Goal: Task Accomplishment & Management: Use online tool/utility

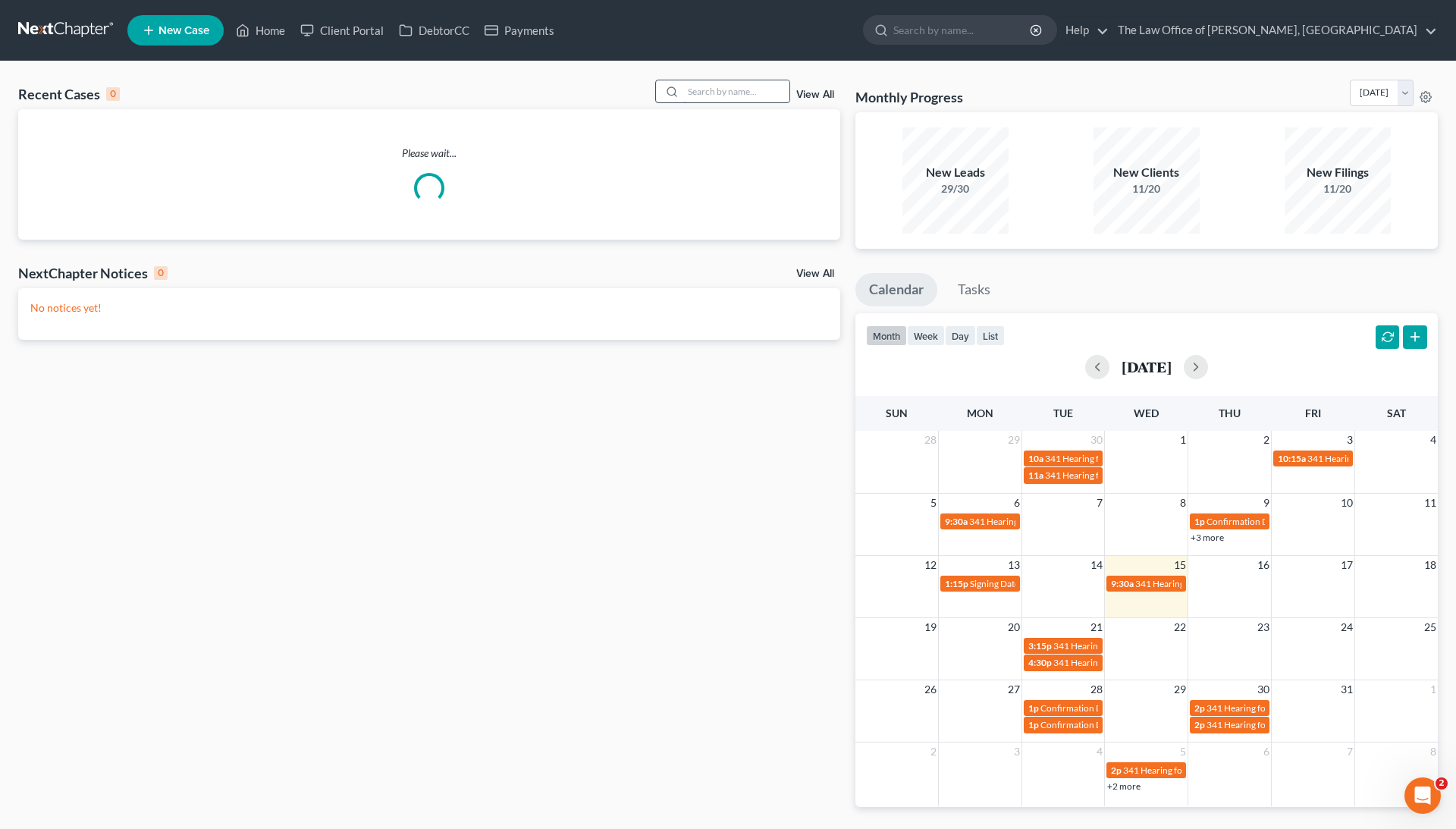
click at [757, 100] on input "search" at bounding box center [736, 92] width 106 height 22
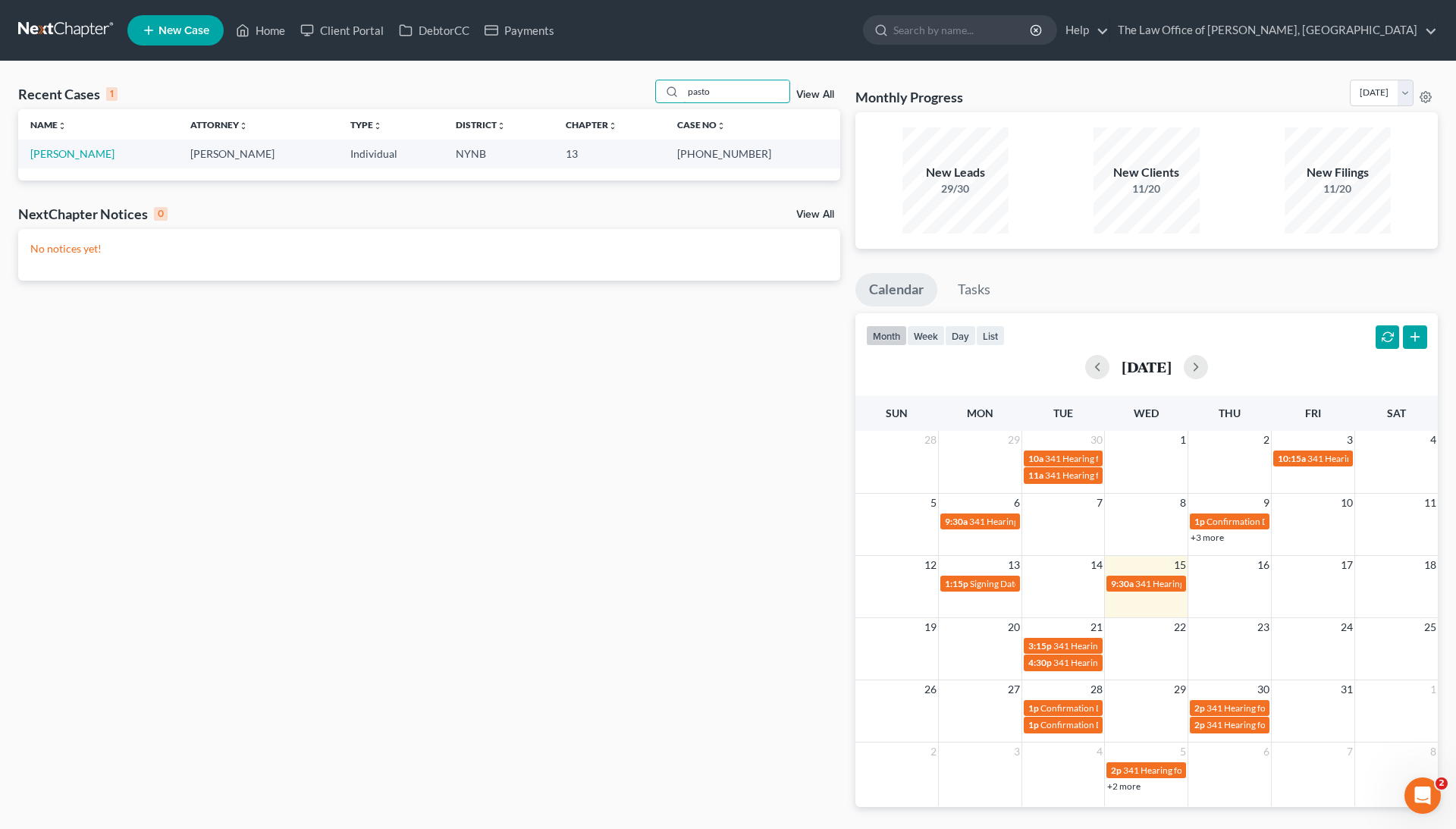
type input "pasto"
drag, startPoint x: 723, startPoint y: 152, endPoint x: 770, endPoint y: 153, distance: 47.0
click at [770, 155] on td "[PHONE_NUMBER]" at bounding box center [752, 153] width 174 height 28
copy td "25-30012"
click at [71, 156] on link "[PERSON_NAME]" at bounding box center [72, 153] width 84 height 13
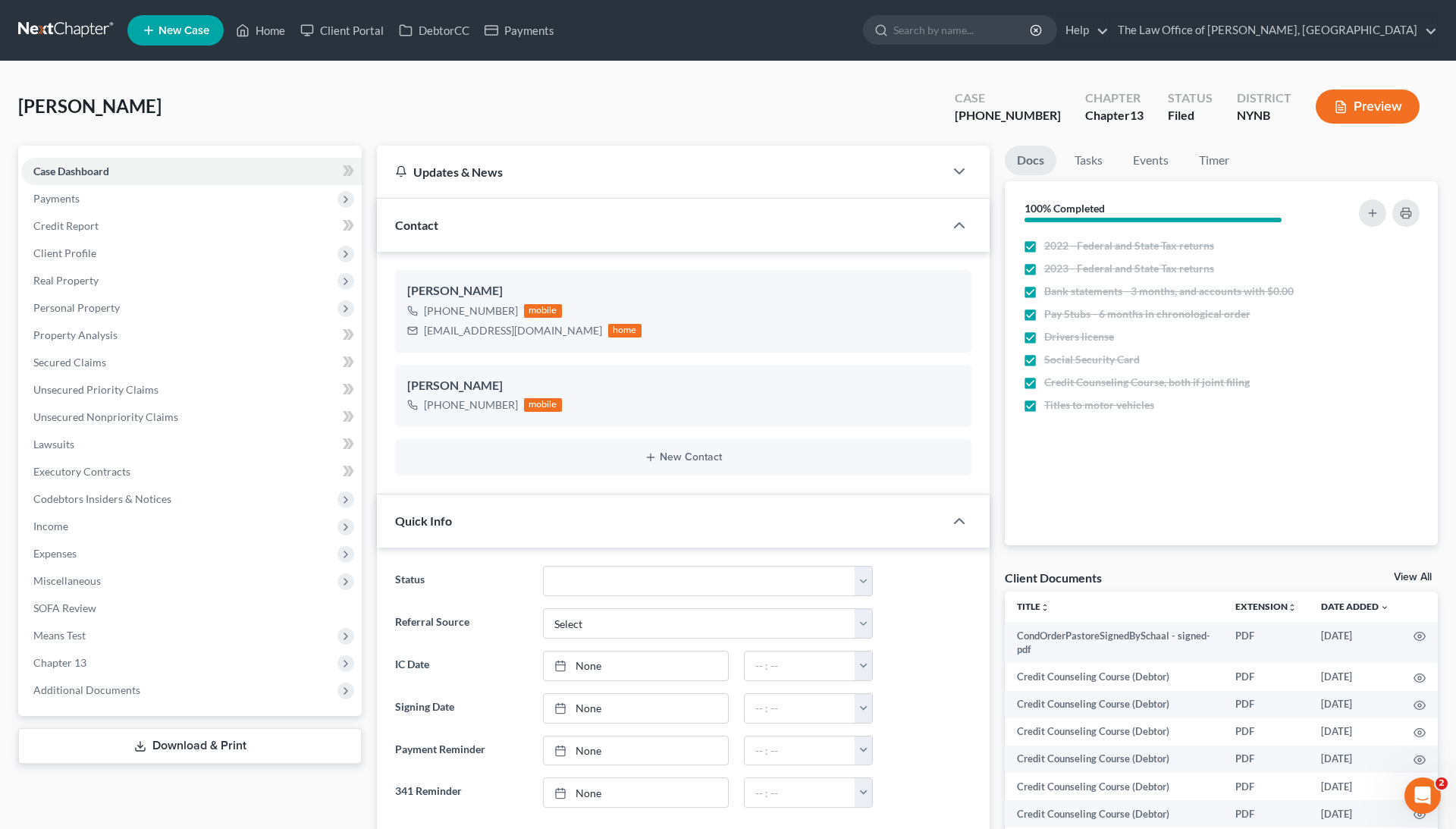
scroll to position [375, 0]
click at [126, 281] on span "Real Property" at bounding box center [192, 281] width 341 height 27
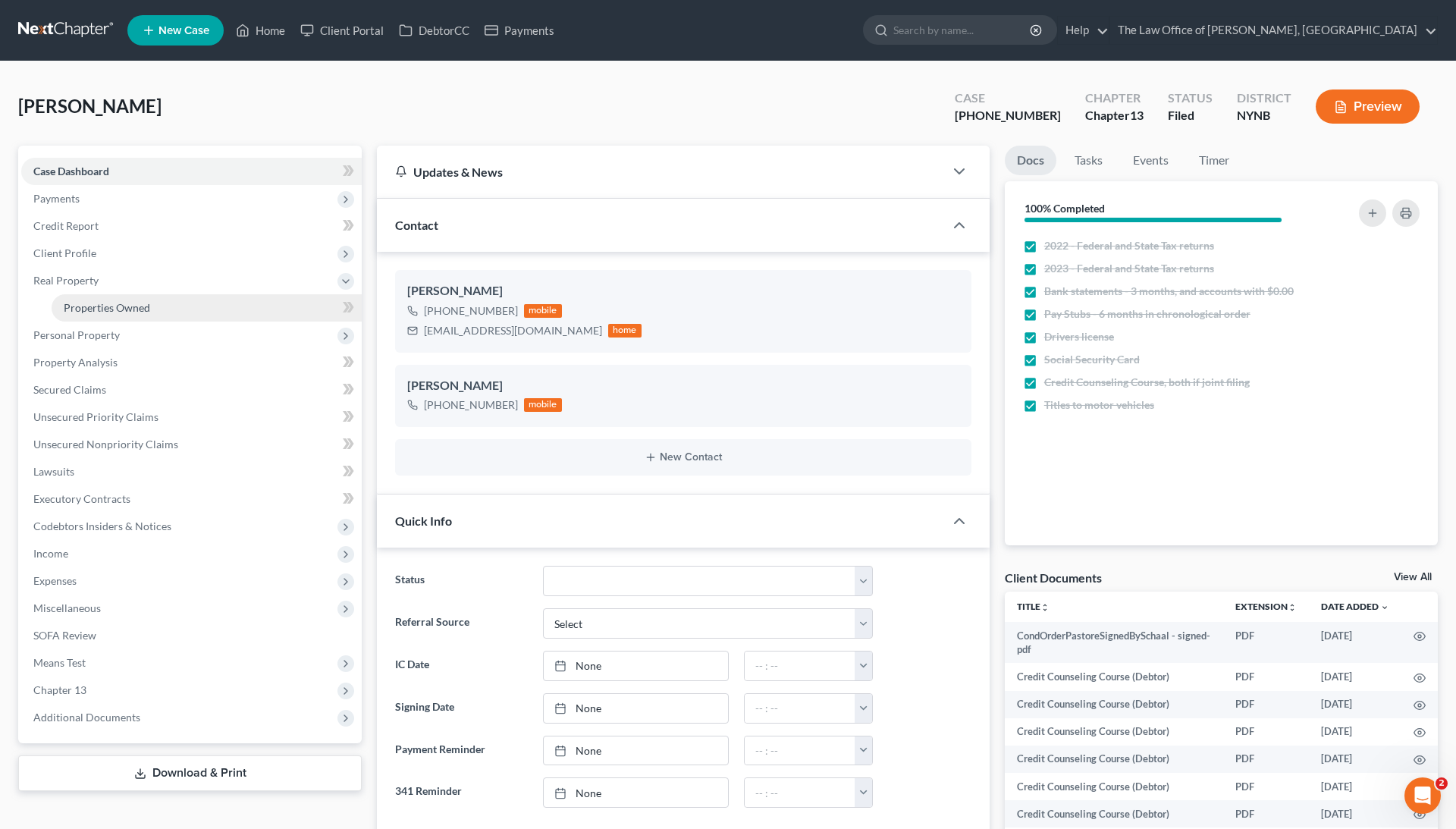
click at [131, 302] on span "Properties Owned" at bounding box center [106, 307] width 87 height 13
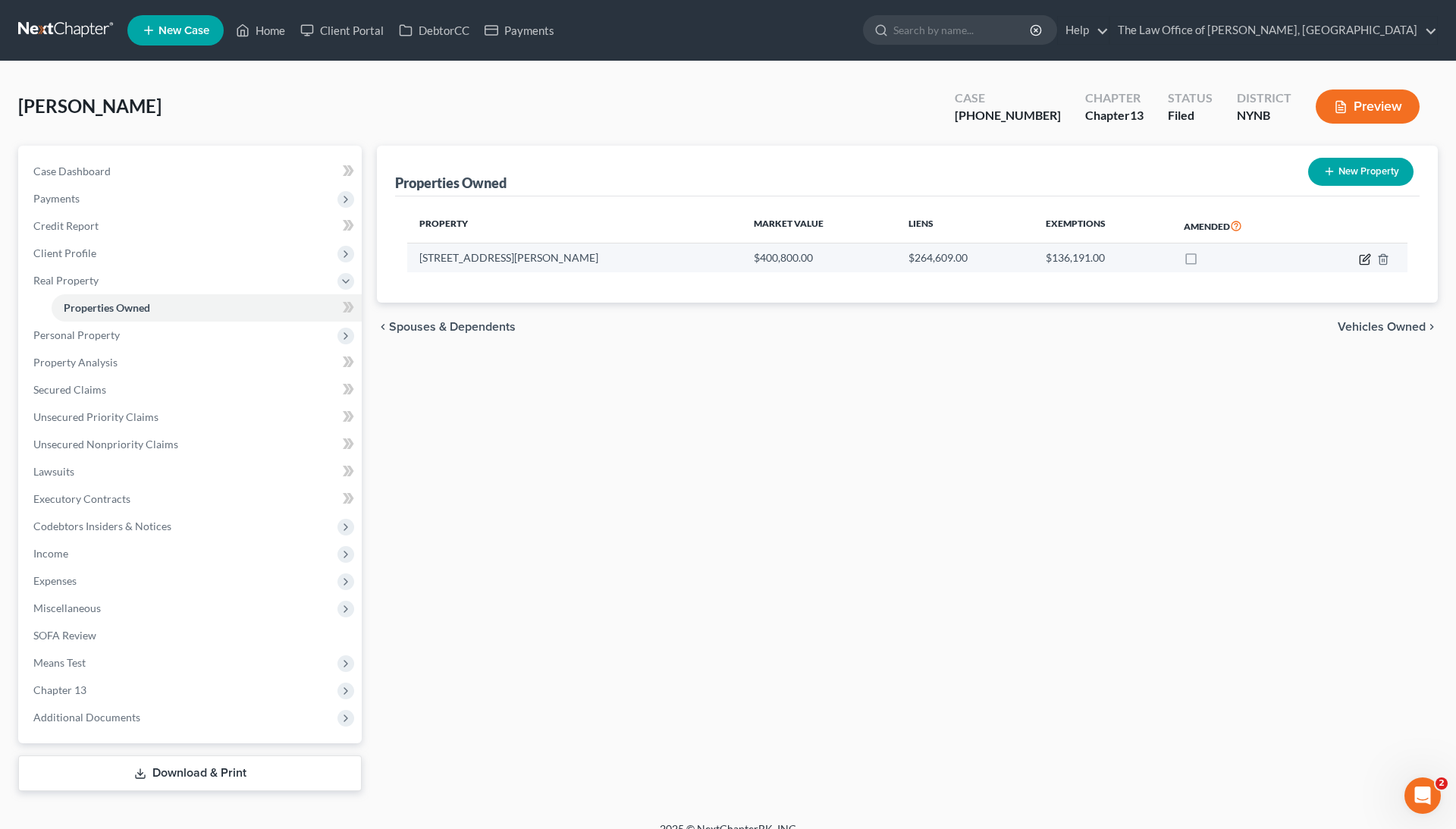
click at [1363, 256] on icon "button" at bounding box center [1365, 259] width 12 height 12
select select "35"
select select "0"
